Goal: Task Accomplishment & Management: Complete application form

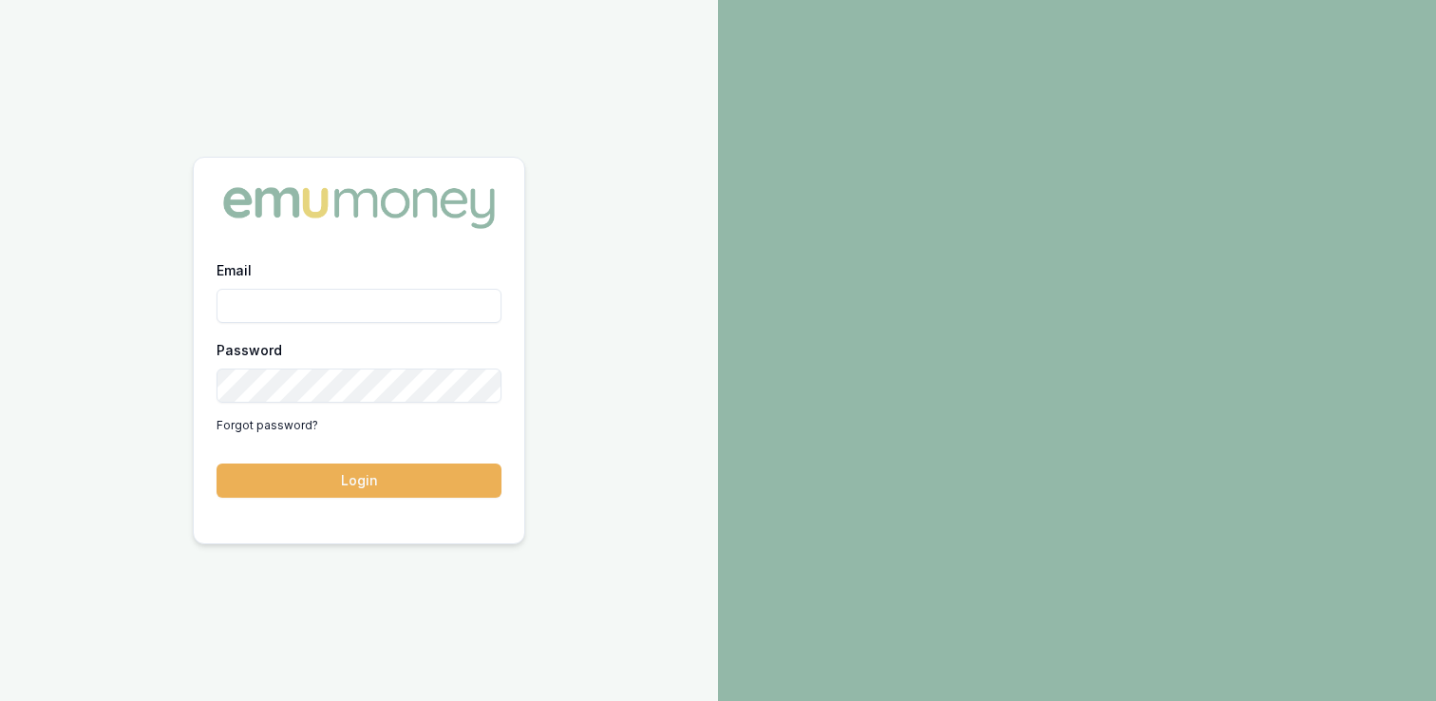
click at [354, 313] on input "Email" at bounding box center [359, 306] width 285 height 34
type input "[EMAIL_ADDRESS][DOMAIN_NAME]"
click at [346, 488] on button "Login" at bounding box center [359, 481] width 285 height 34
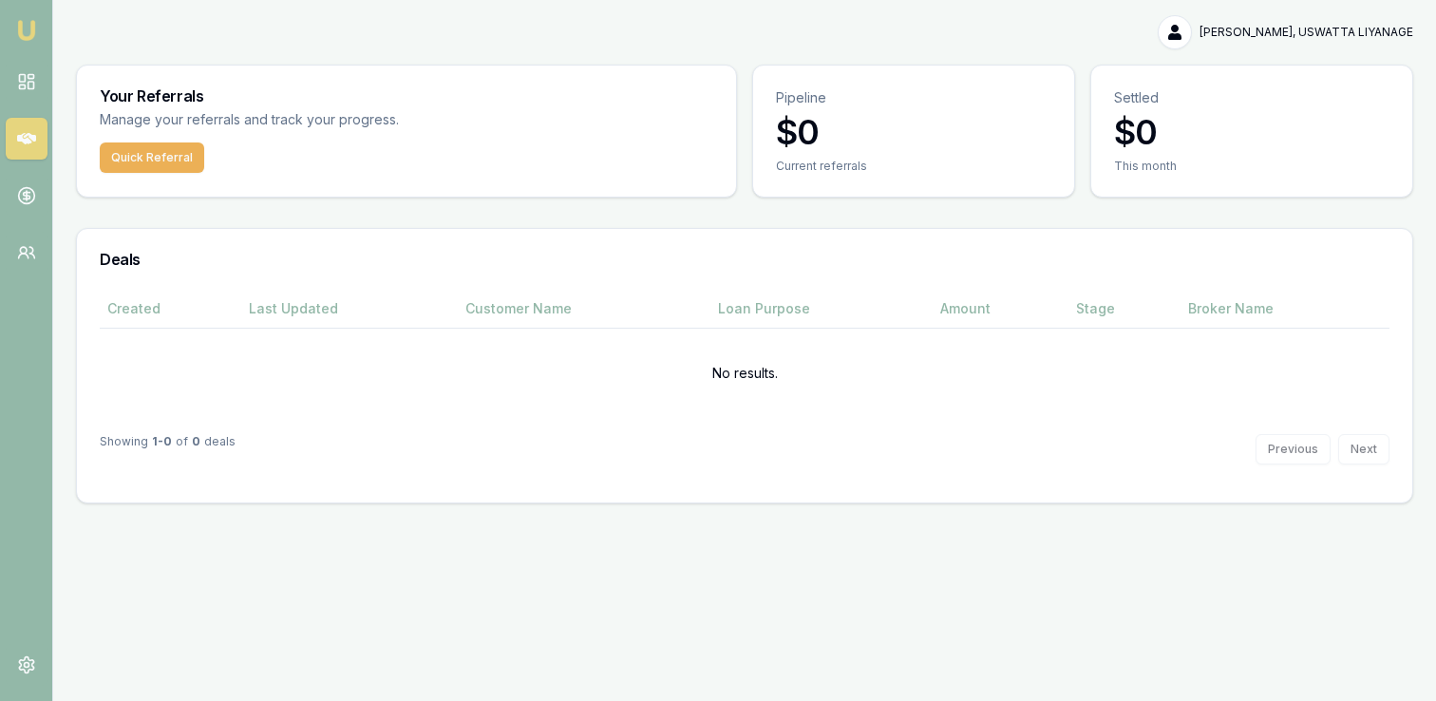
click at [180, 174] on div "Quick Referral" at bounding box center [406, 168] width 659 height 53
click at [178, 157] on button "Quick Referral" at bounding box center [152, 157] width 104 height 30
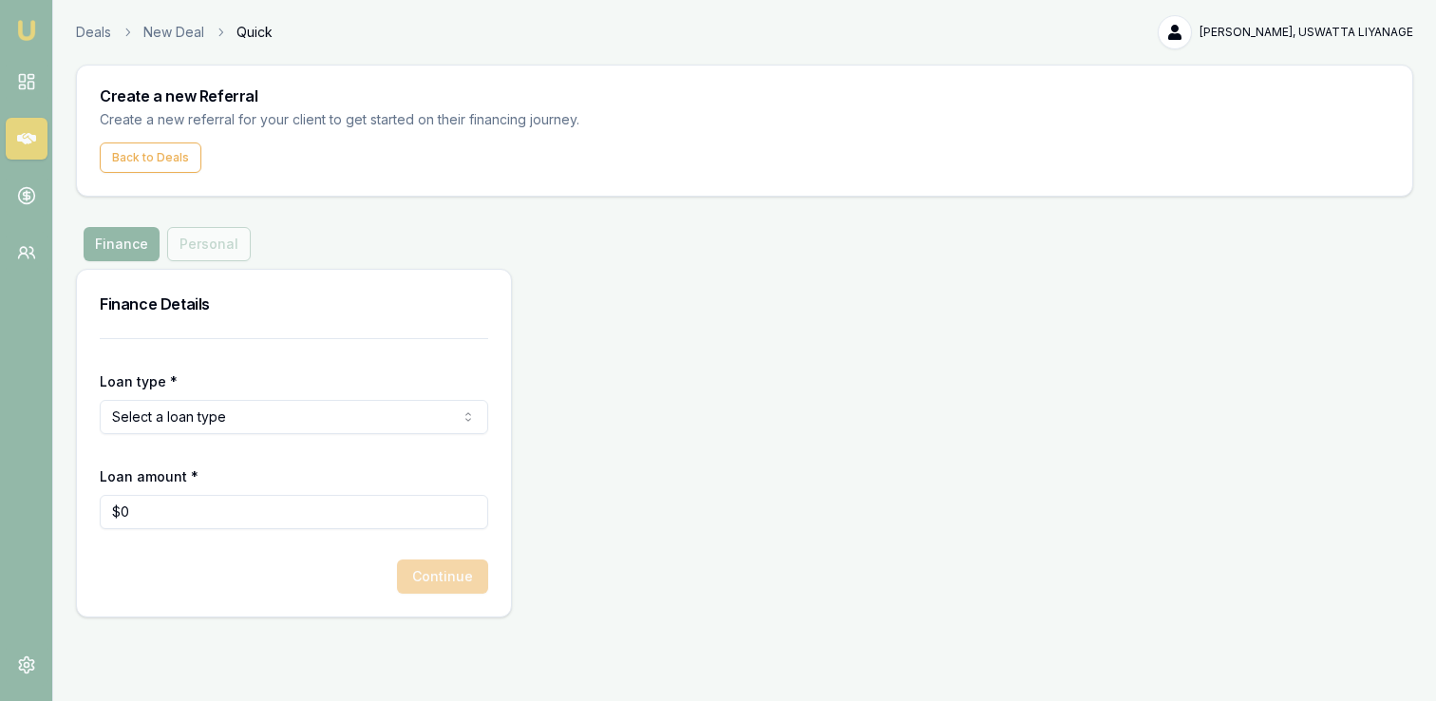
click at [300, 424] on html "Emu Money Deals New Deal Quick [PERSON_NAME], USWATTA LIYANAGE Toggle Menu Crea…" at bounding box center [718, 350] width 1436 height 701
